Goal: Task Accomplishment & Management: Manage account settings

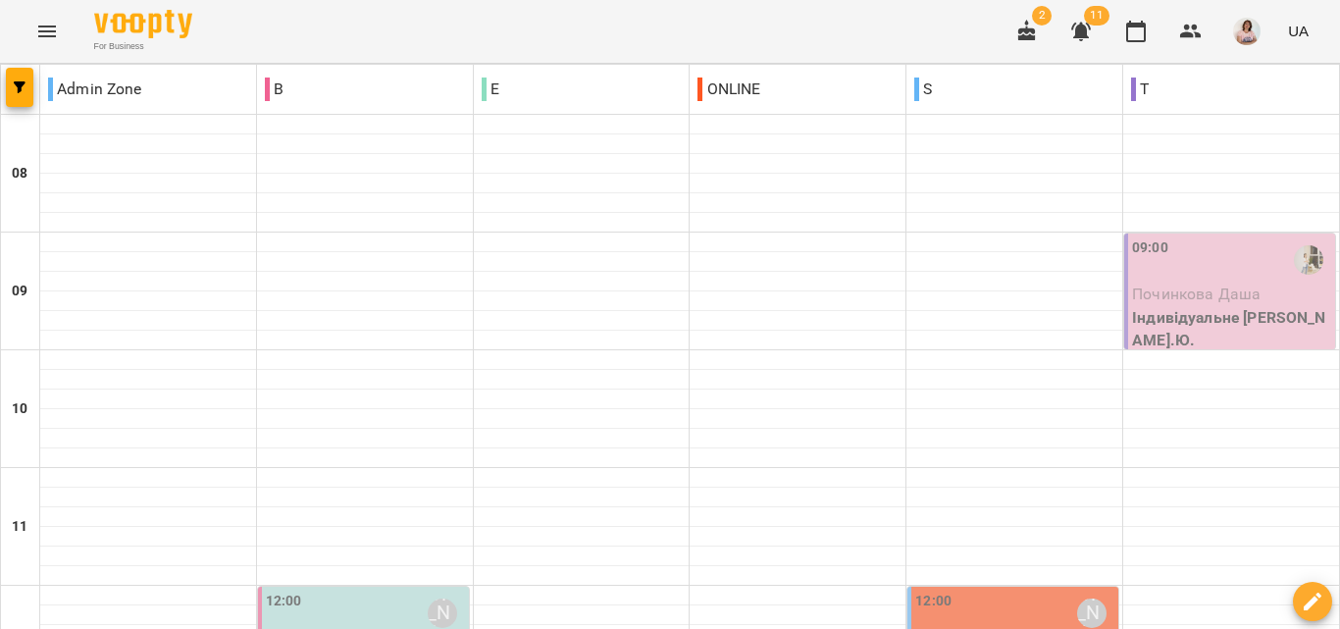
scroll to position [872, 0]
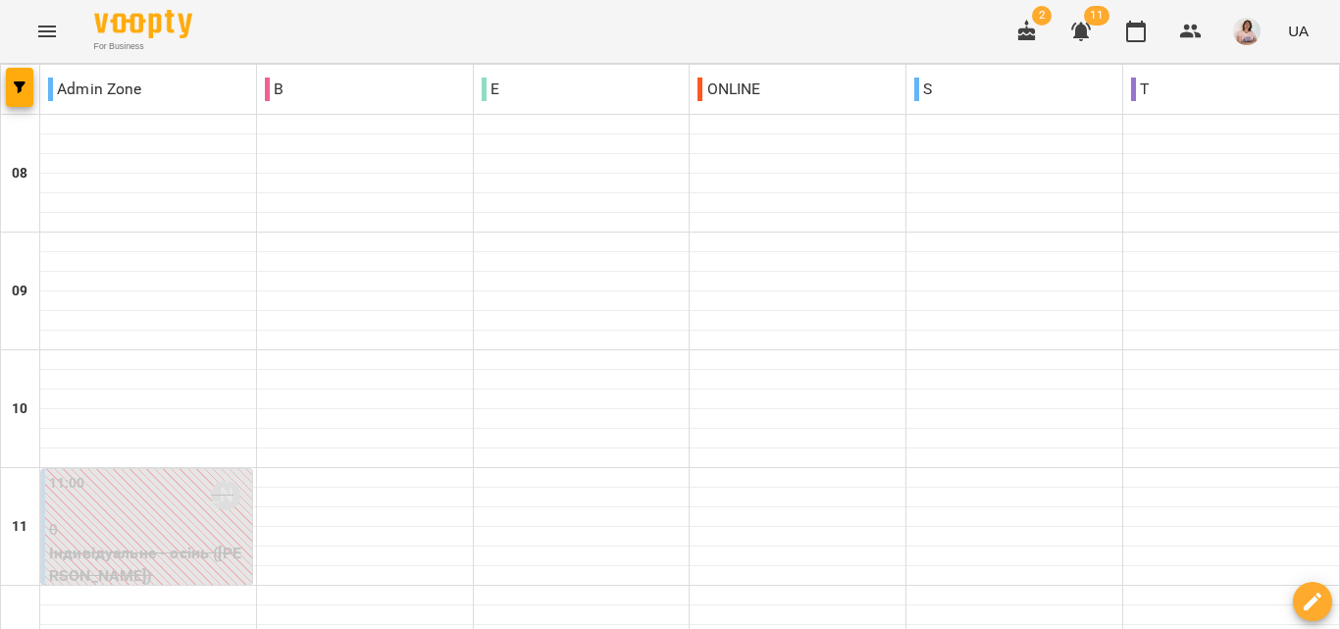
scroll to position [1264, 0]
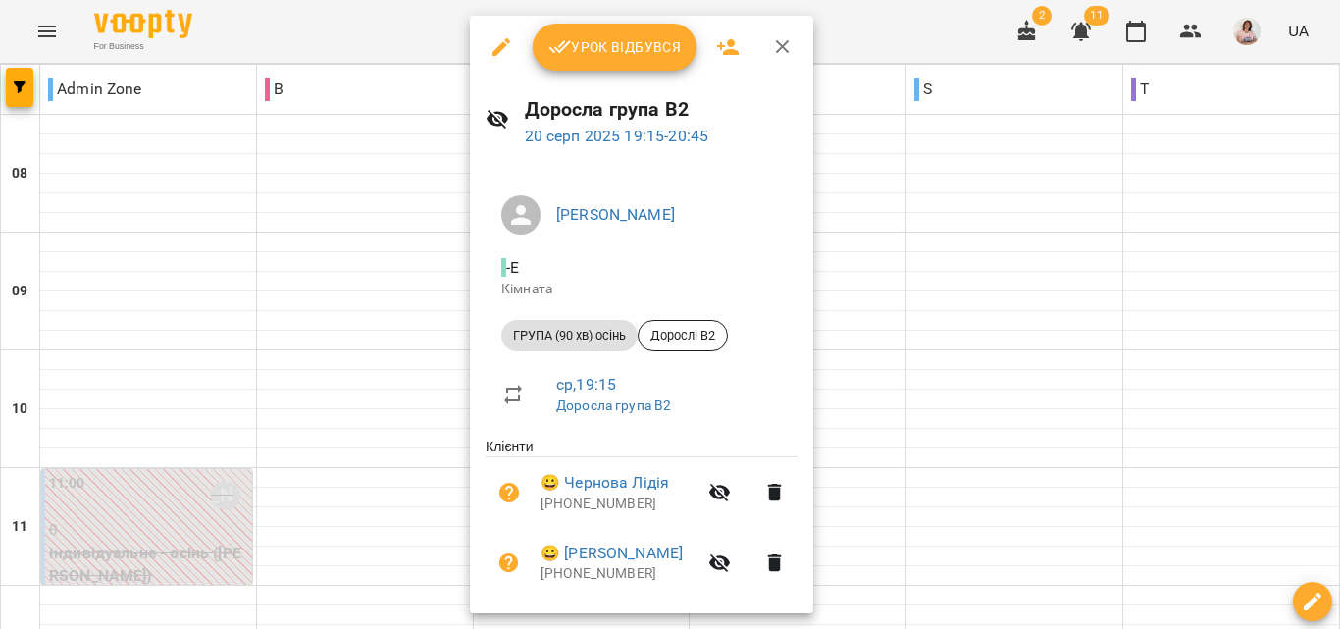
click at [775, 47] on icon "button" at bounding box center [783, 47] width 24 height 24
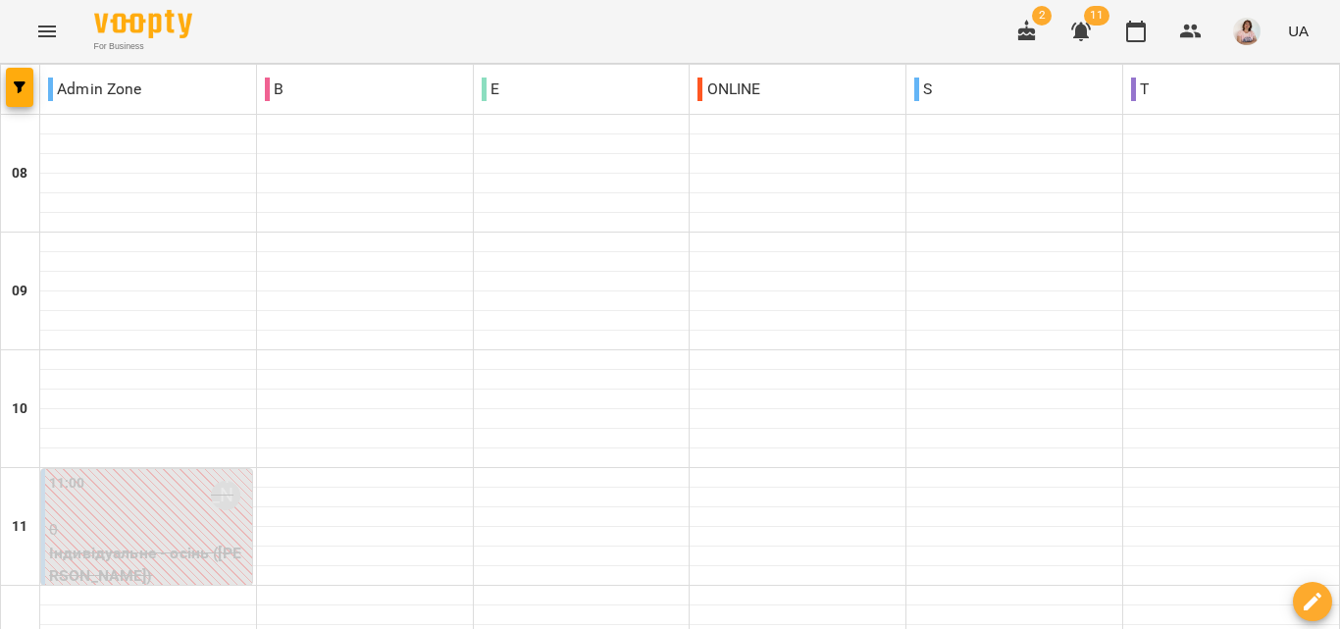
scroll to position [1068, 0]
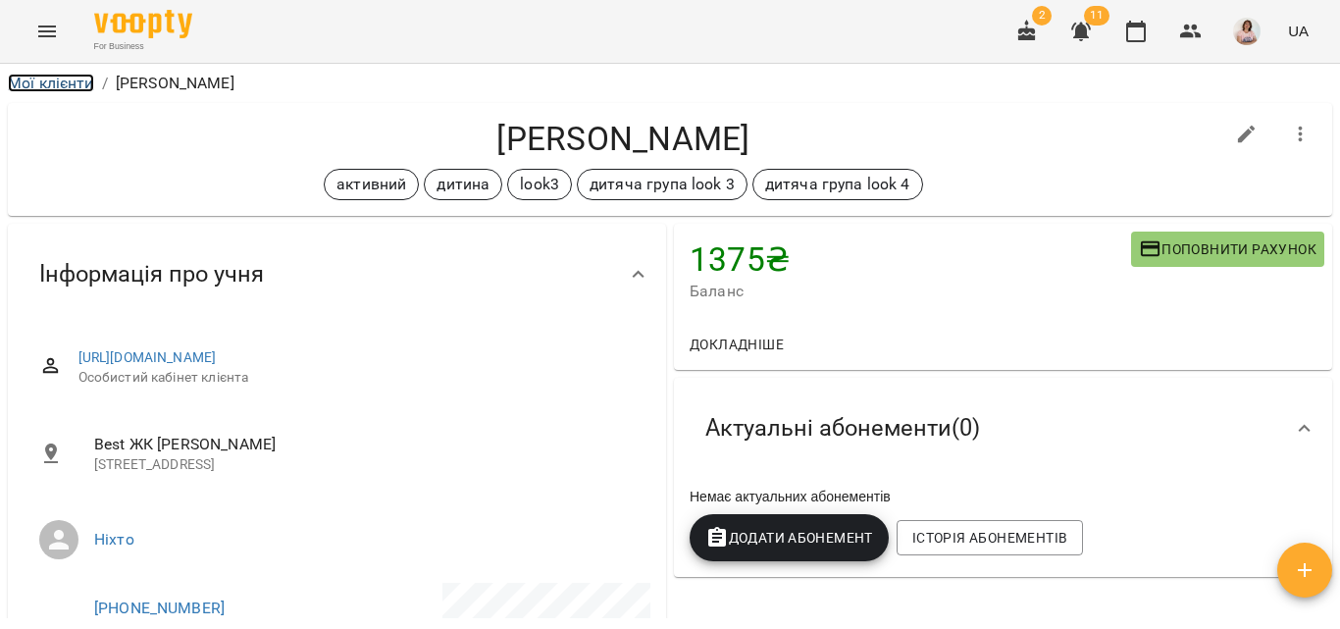
click at [45, 79] on link "Мої клієнти" at bounding box center [51, 83] width 86 height 19
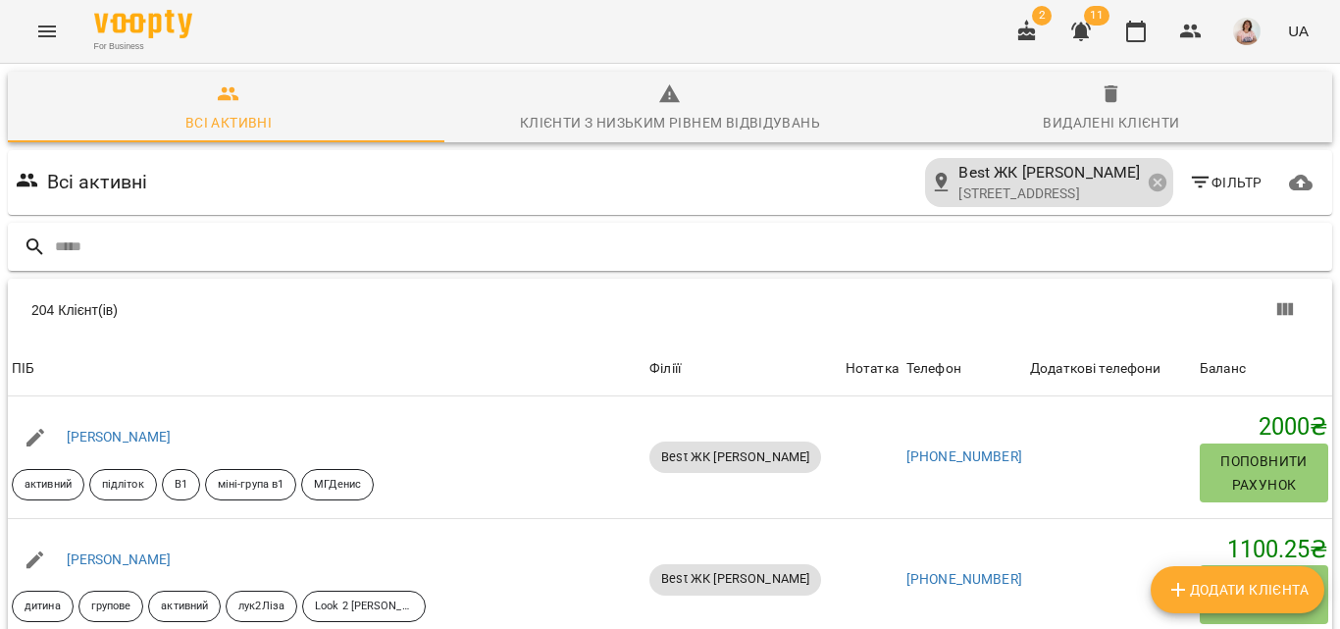
click at [139, 262] on input "text" at bounding box center [689, 247] width 1269 height 32
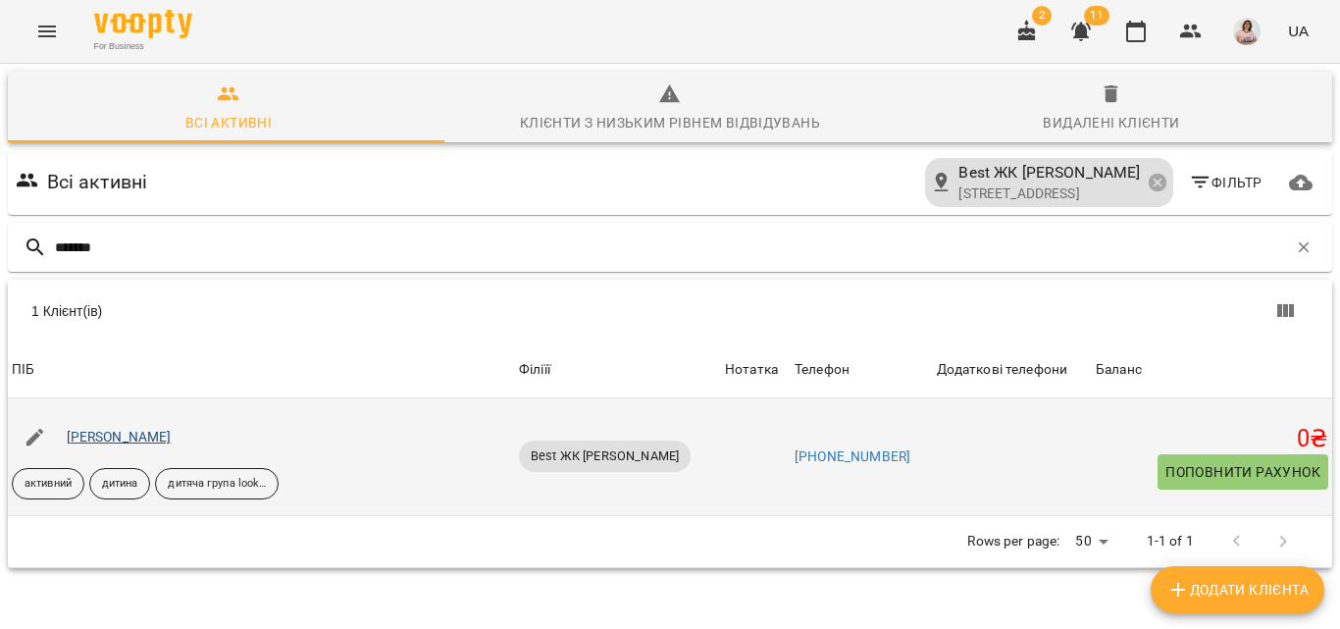
type input "*******"
click at [135, 441] on link "Ганечко Анастасія" at bounding box center [119, 437] width 105 height 16
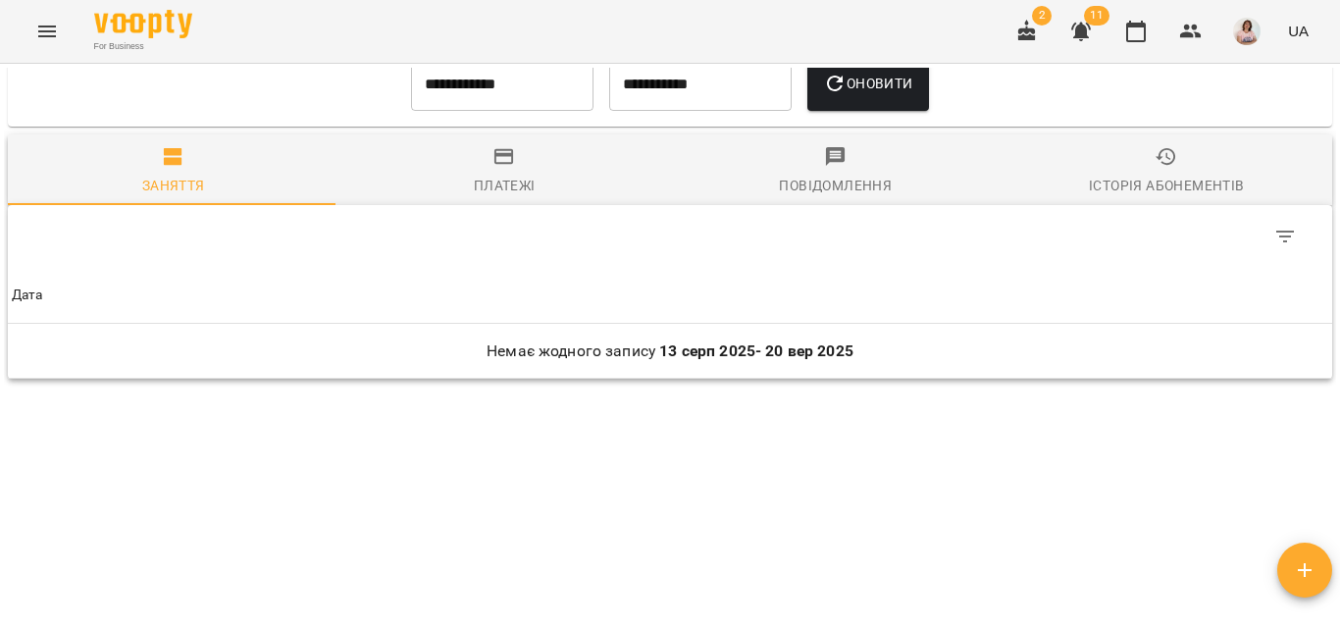
scroll to position [1452, 0]
click at [493, 104] on input "**********" at bounding box center [502, 83] width 182 height 55
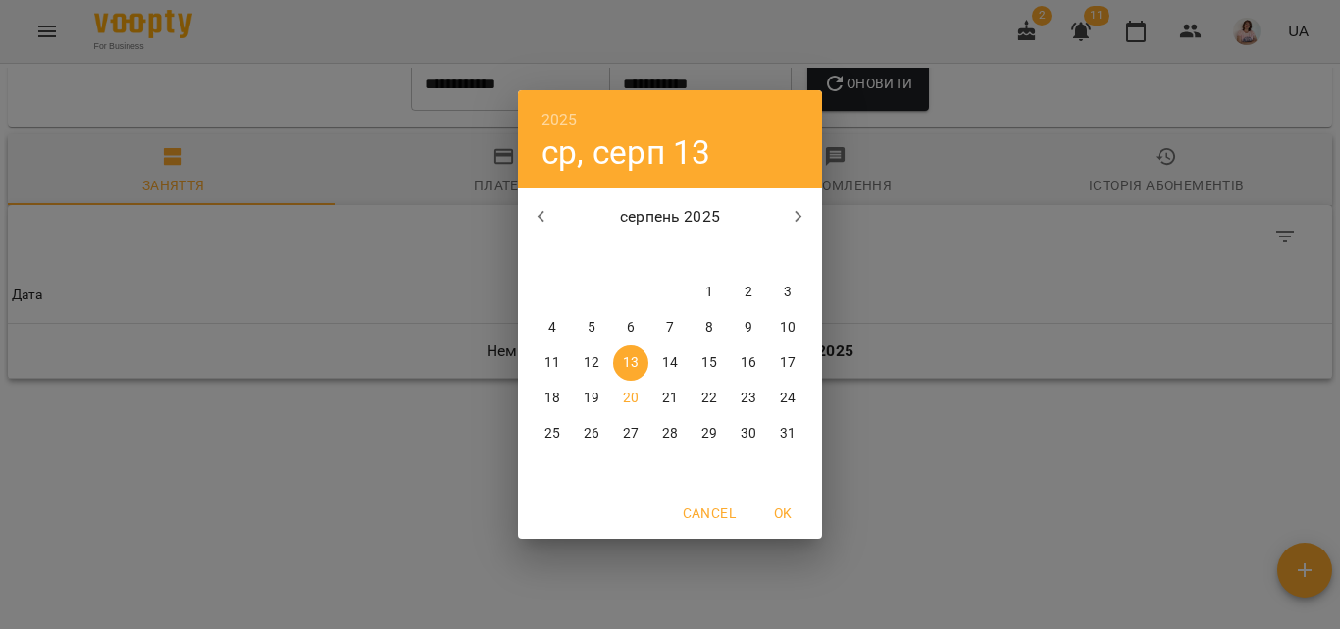
click at [538, 218] on icon "button" at bounding box center [542, 217] width 24 height 24
click at [626, 357] on p "16" at bounding box center [631, 363] width 16 height 20
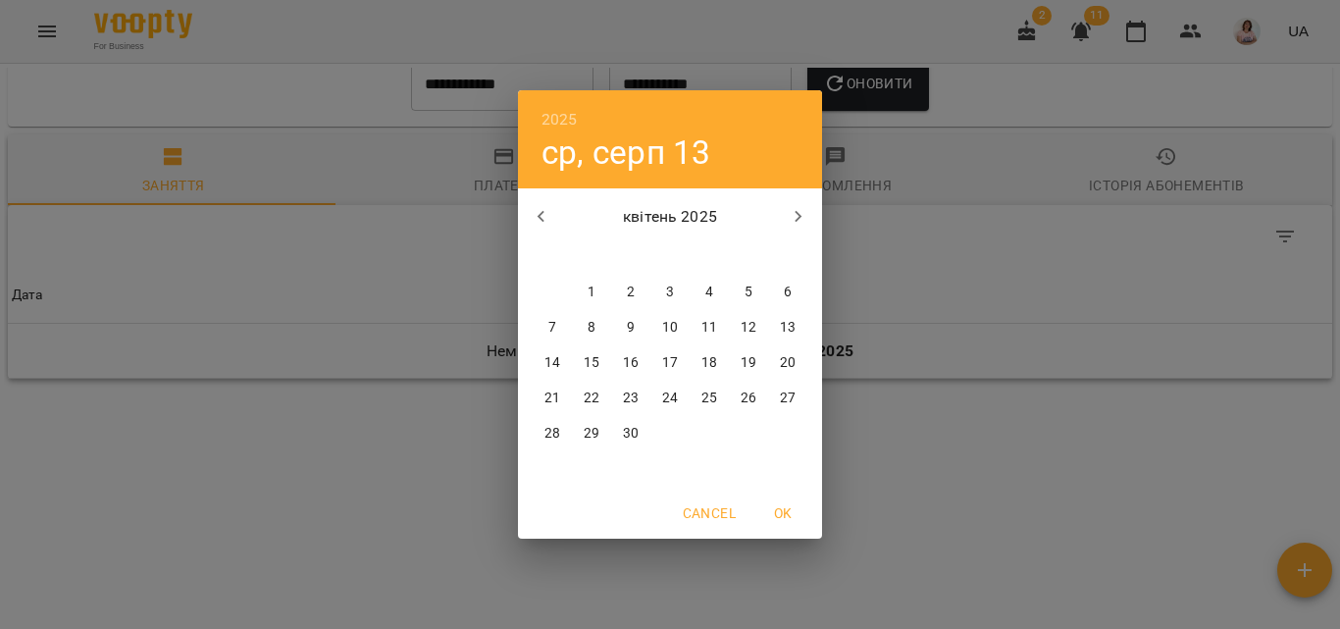
type input "**********"
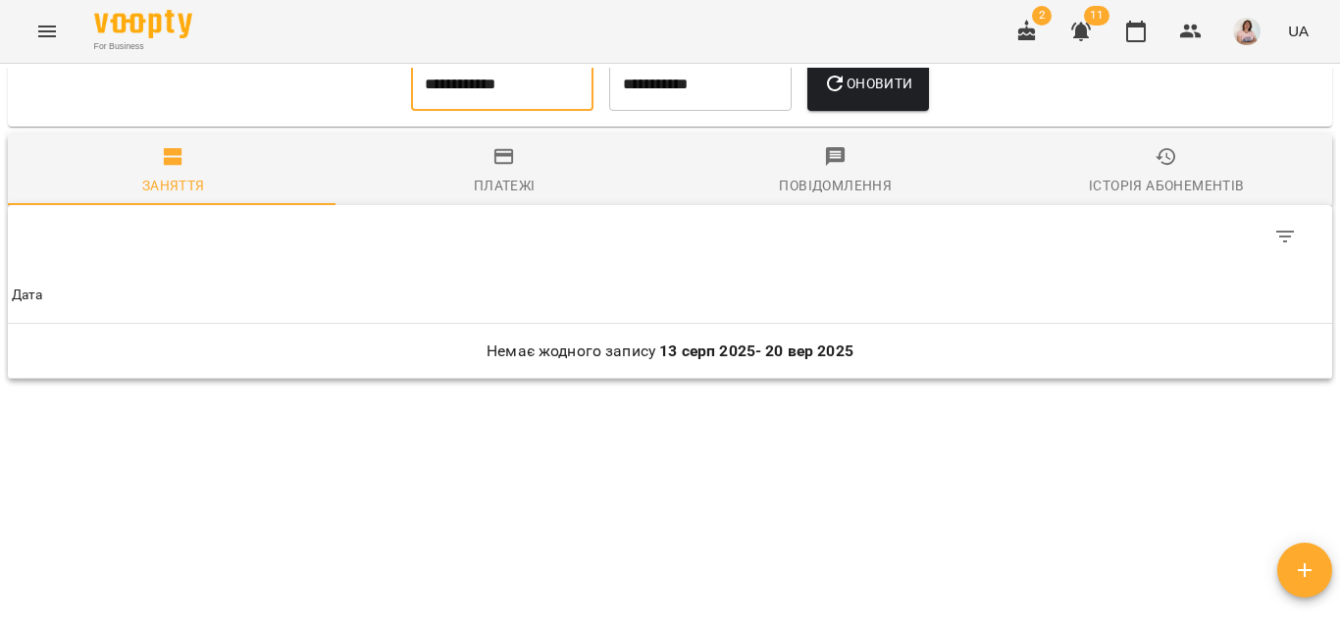
scroll to position [1440, 0]
click at [886, 90] on span "Оновити" at bounding box center [867, 84] width 89 height 24
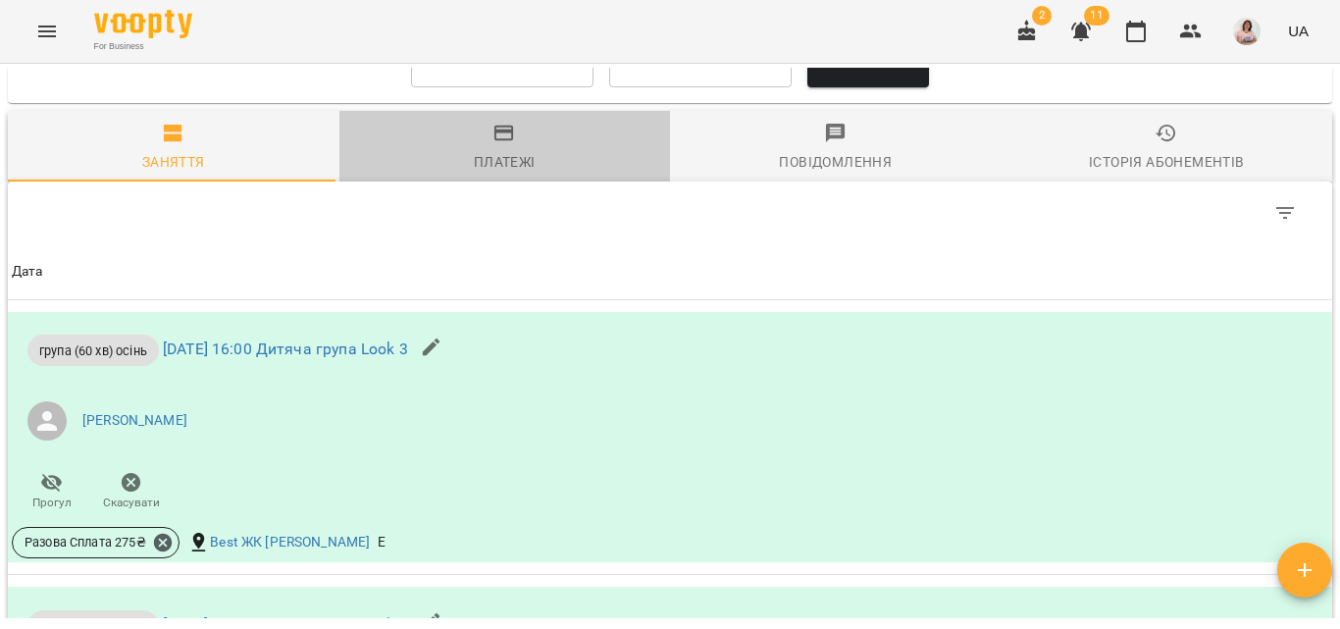
click at [509, 174] on div "Платежі" at bounding box center [505, 162] width 62 height 24
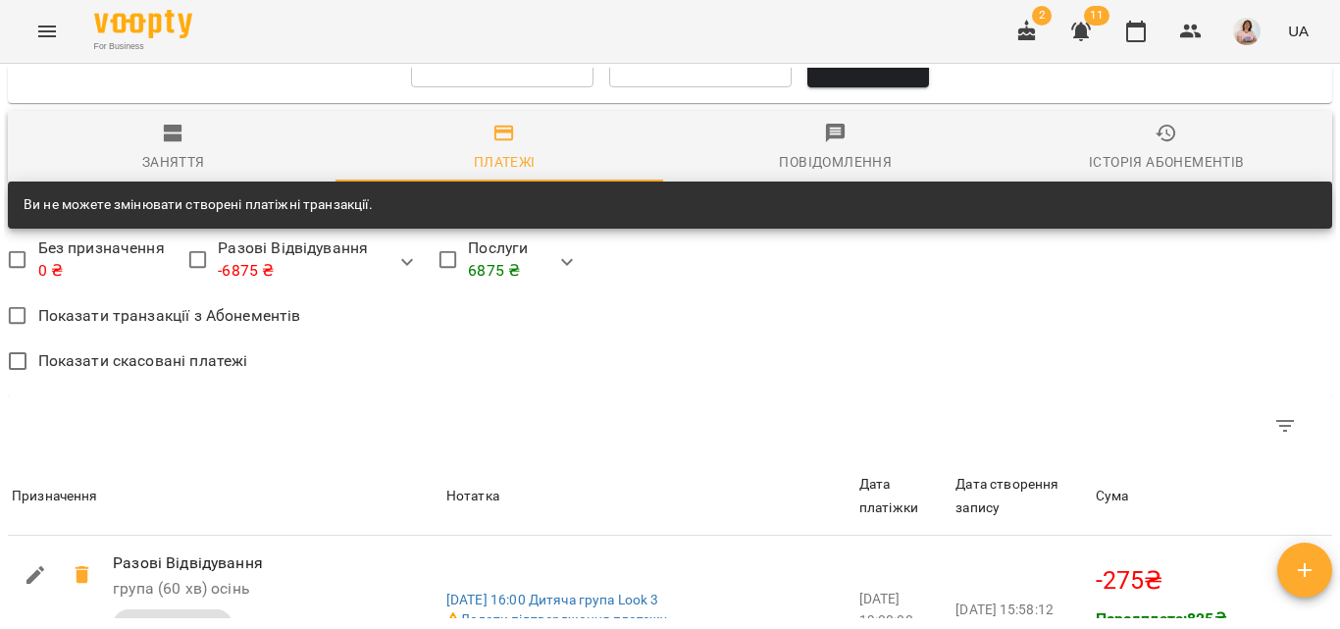
scroll to position [1930, 0]
